Goal: Information Seeking & Learning: Learn about a topic

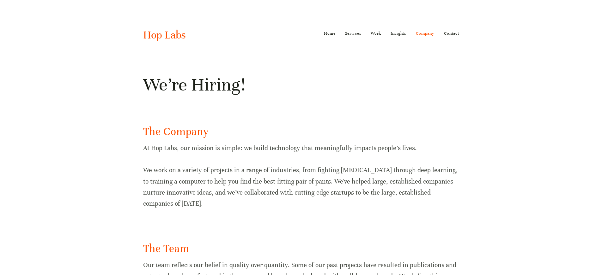
click at [429, 82] on h1 "We’re Hiring!" at bounding box center [301, 85] width 316 height 23
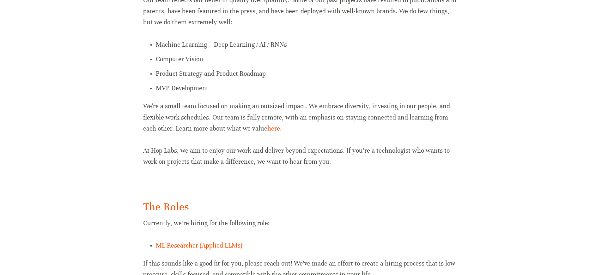
scroll to position [265, 0]
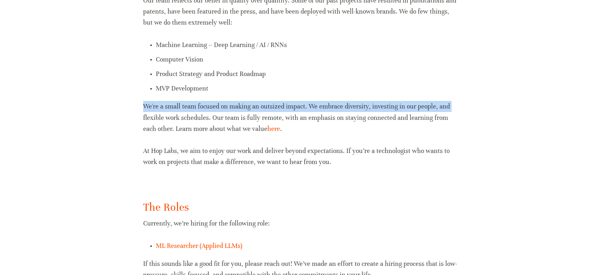
drag, startPoint x: 492, startPoint y: 98, endPoint x: 488, endPoint y: 112, distance: 14.7
click at [488, 112] on body "Home Services ML/AI Research ML/AI Engineering ML/AI Operations ML/AI Strategy …" at bounding box center [301, 58] width 602 height 646
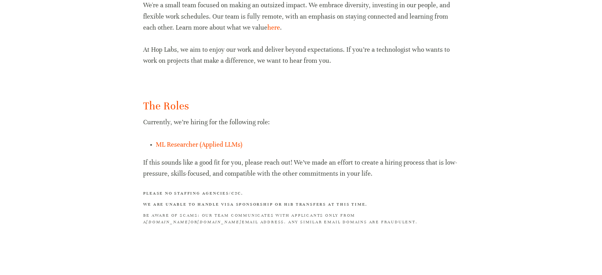
scroll to position [371, 0]
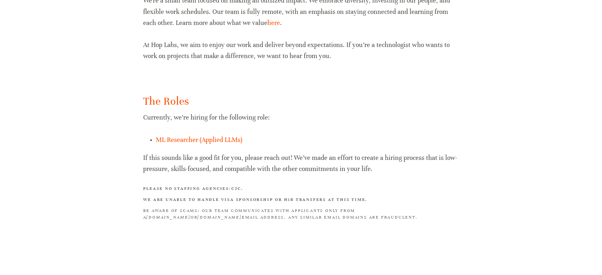
click at [462, 123] on div "The Roles Currently, we’re hiring for the following role: ML Researcher (Applie…" at bounding box center [301, 158] width 326 height 138
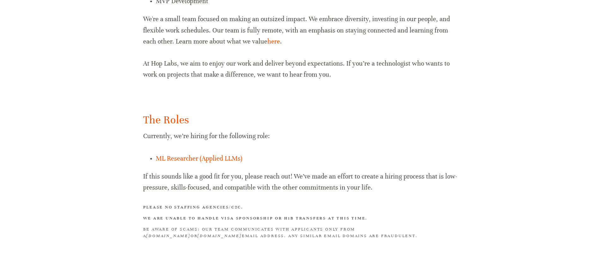
scroll to position [360, 0]
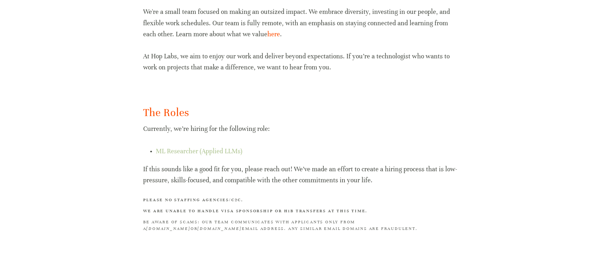
click at [211, 153] on link "ML Researcher (Applied LLMs)" at bounding box center [199, 151] width 87 height 8
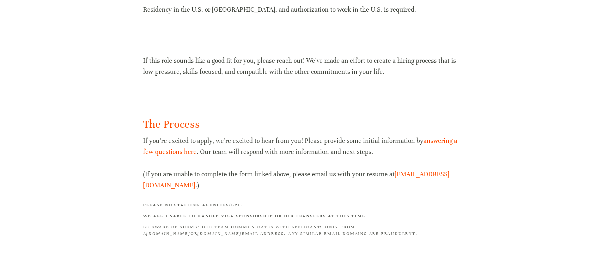
scroll to position [661, 0]
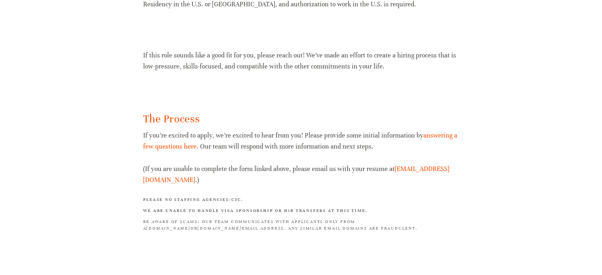
click at [381, 65] on p "If this role sounds like a good fit for you, please reach out! We’ve made an ef…" at bounding box center [301, 61] width 316 height 22
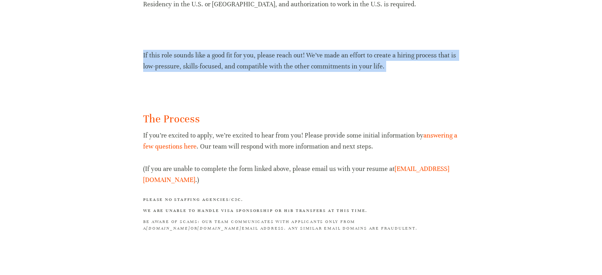
click at [381, 65] on p "If this role sounds like a good fit for you, please reach out! We’ve made an ef…" at bounding box center [301, 61] width 316 height 22
